Goal: Obtain resource: Download file/media

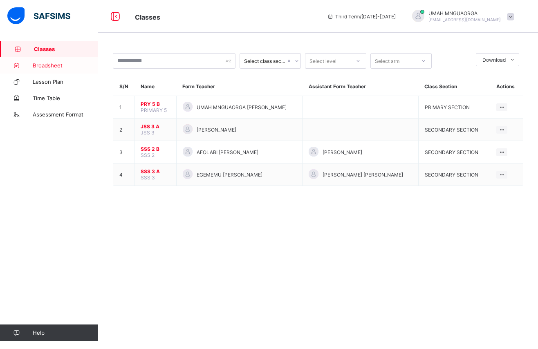
click at [48, 67] on span "Broadsheet" at bounding box center [65, 65] width 65 height 7
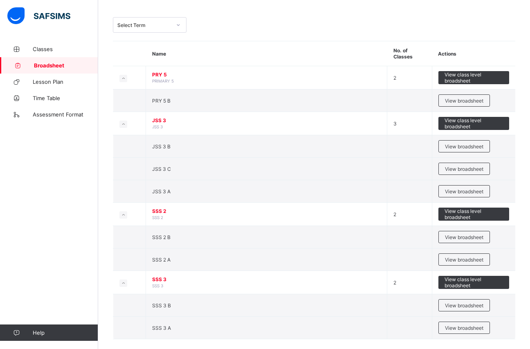
scroll to position [38, 0]
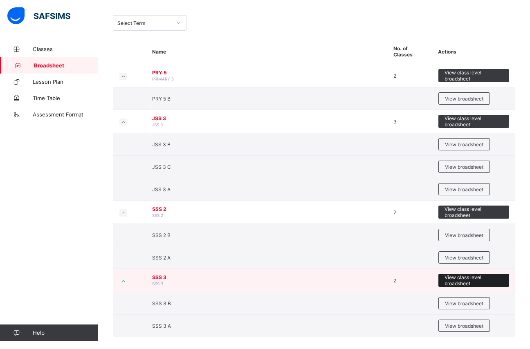
click at [466, 277] on span "View class level broadsheet" at bounding box center [473, 280] width 58 height 12
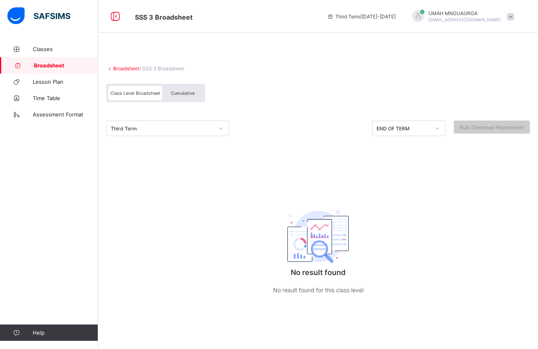
click at [513, 11] on div "UMAH MNGUAORGA [EMAIL_ADDRESS][DOMAIN_NAME]" at bounding box center [461, 16] width 114 height 13
click at [487, 79] on span "Logout" at bounding box center [487, 80] width 54 height 9
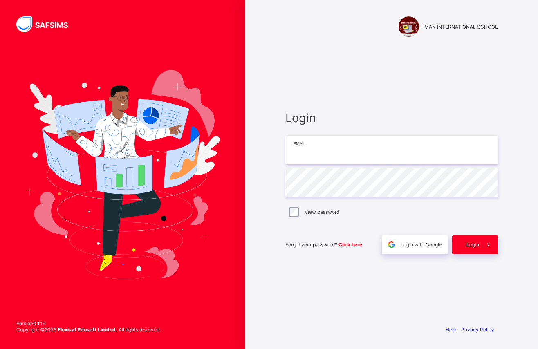
click at [311, 157] on input "email" at bounding box center [391, 150] width 212 height 29
type input "**********"
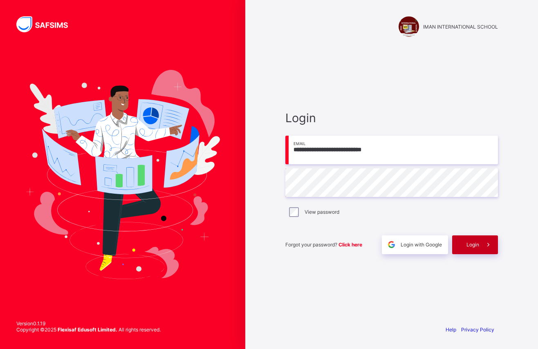
click at [478, 242] on span "Login" at bounding box center [472, 244] width 13 height 6
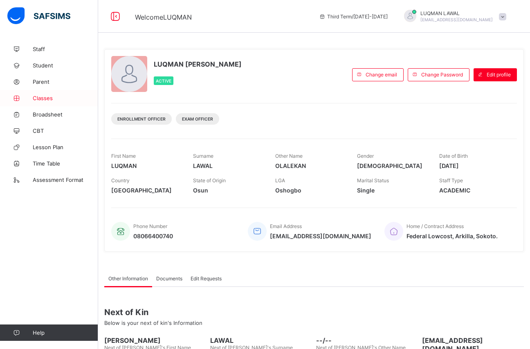
click at [43, 98] on span "Classes" at bounding box center [65, 98] width 65 height 7
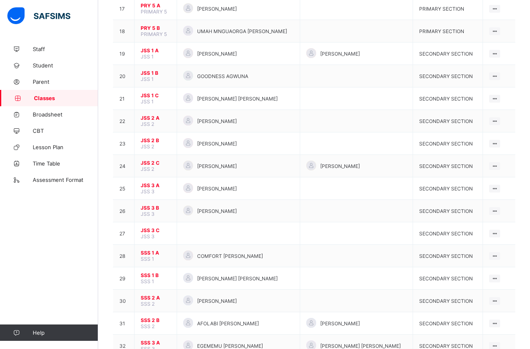
scroll to position [504, 0]
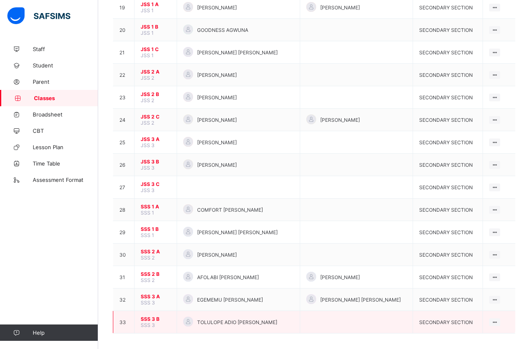
click at [145, 316] on span "SSS 3 B" at bounding box center [156, 319] width 30 height 6
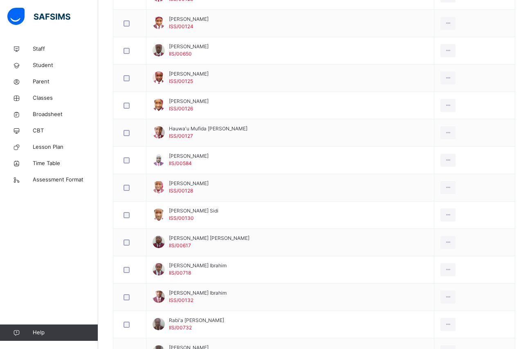
scroll to position [439, 0]
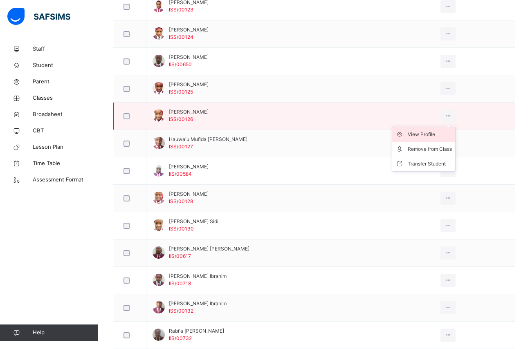
click at [414, 135] on div "View Profile" at bounding box center [429, 134] width 44 height 8
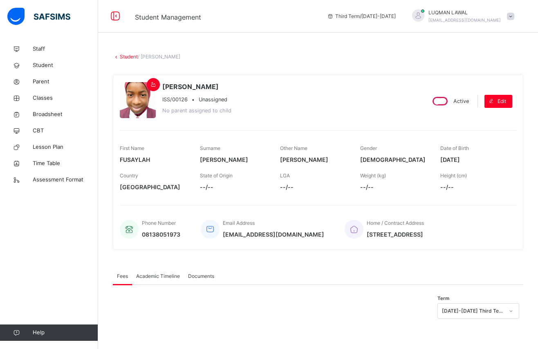
click at [162, 278] on span "Academic Timeline" at bounding box center [158, 276] width 44 height 7
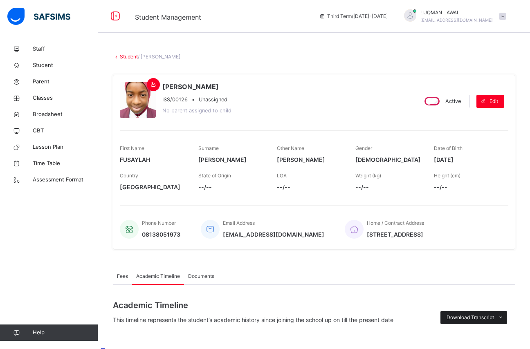
click at [492, 318] on span "Download Transcript" at bounding box center [469, 317] width 47 height 7
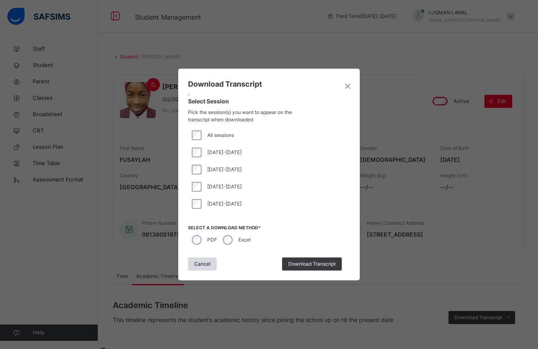
click at [304, 266] on span "Download Transcript" at bounding box center [311, 263] width 47 height 7
